Goal: Navigation & Orientation: Understand site structure

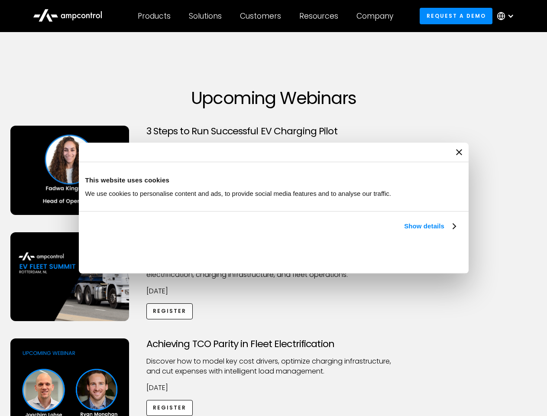
click at [404, 231] on link "Show details" at bounding box center [429, 226] width 51 height 10
click at [0, 0] on div "Necessary cookies help make a website usable by enabling basic functions like p…" at bounding box center [0, 0] width 0 height 0
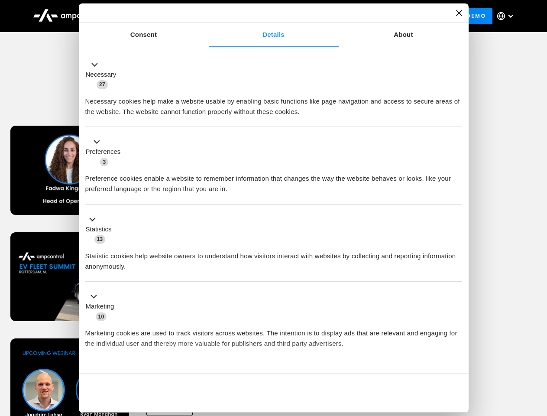
click at [537, 349] on div "Achieving TCO Parity in Fleet Electrification Discover how to model key cost dr…" at bounding box center [274, 406] width 544 height 136
click at [266, 16] on div "Customers" at bounding box center [260, 16] width 41 height 10
click at [154, 16] on div "Products" at bounding box center [154, 16] width 33 height 10
click at [206, 16] on div "Solutions" at bounding box center [205, 16] width 33 height 10
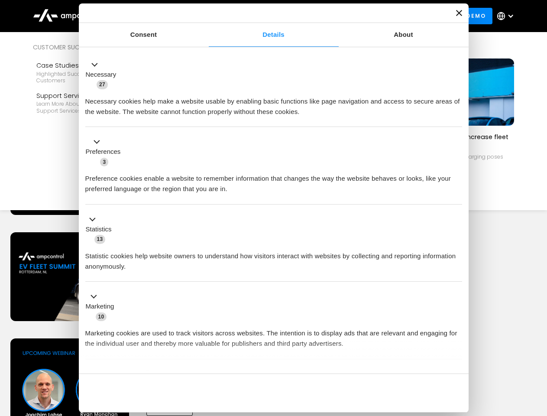
click at [262, 16] on div "Customers" at bounding box center [260, 16] width 41 height 10
click at [320, 16] on div "Resources" at bounding box center [318, 16] width 39 height 10
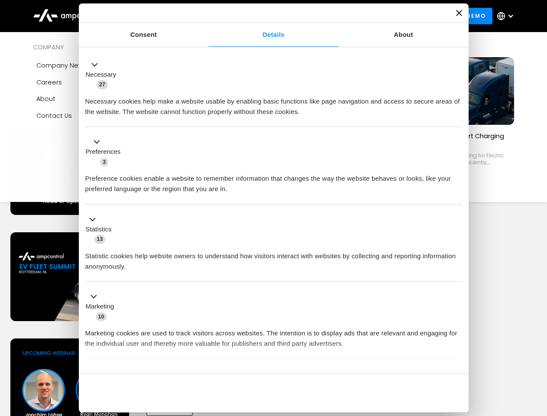
click at [377, 16] on div "Company" at bounding box center [374, 16] width 37 height 10
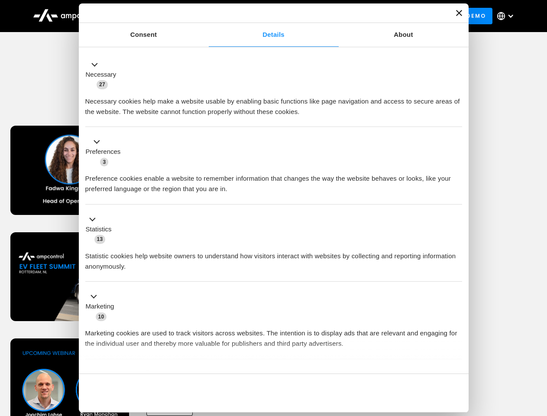
click at [507, 16] on div at bounding box center [510, 16] width 7 height 7
